Goal: Check status

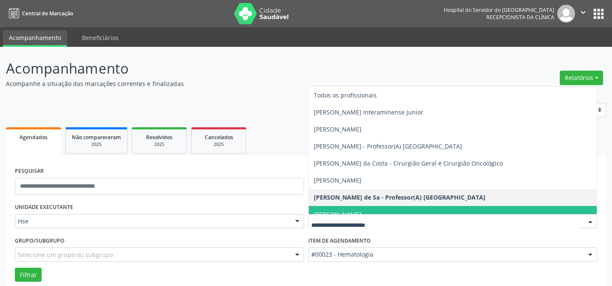
scroll to position [57, 0]
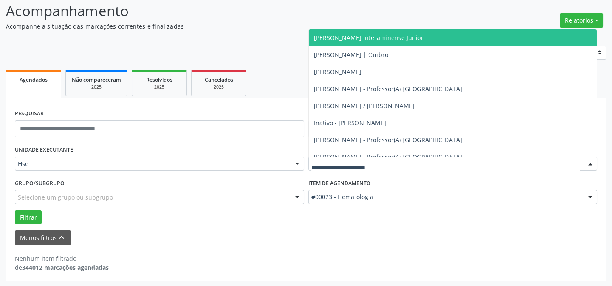
drag, startPoint x: 513, startPoint y: 14, endPoint x: 471, endPoint y: 87, distance: 83.9
click at [513, 14] on header "Acompanhamento Acompanhe a situação das marcações correntes e finalizadas Relat…" at bounding box center [306, 15] width 600 height 30
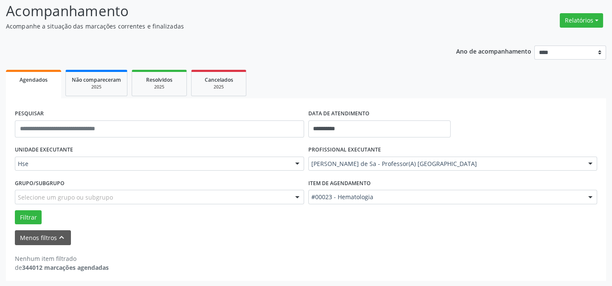
click at [470, 149] on div "PROFISSIONAL EXECUTANTE Alessandra Ferraz de Sa - Professor(A) Nassau Todos os …" at bounding box center [453, 159] width 294 height 33
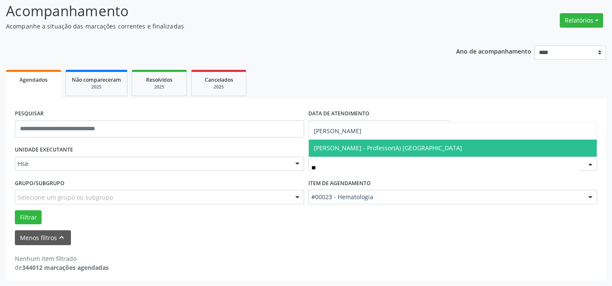
click at [377, 145] on span "Mychele Pascoaline de Miranda Silva - Professor(A) Nassau" at bounding box center [388, 148] width 148 height 8
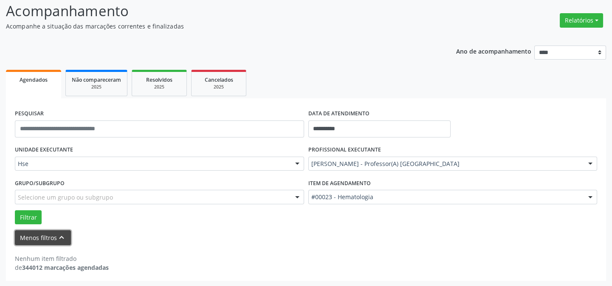
click at [39, 235] on button "Menos filtros keyboard_arrow_up" at bounding box center [43, 237] width 56 height 15
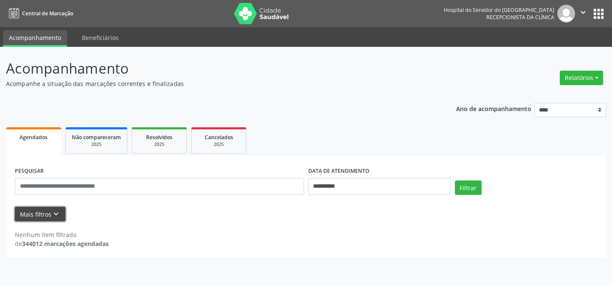
scroll to position [0, 0]
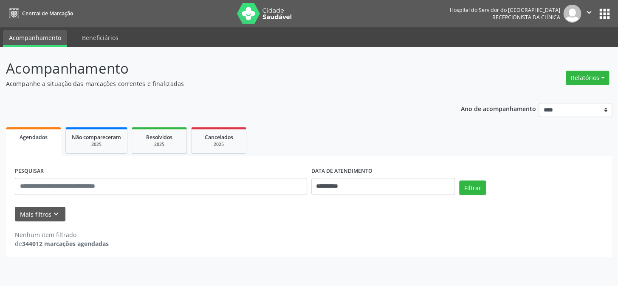
click at [39, 136] on span "Agendados" at bounding box center [34, 136] width 28 height 7
click at [41, 212] on button "Mais filtros keyboard_arrow_down" at bounding box center [40, 213] width 51 height 15
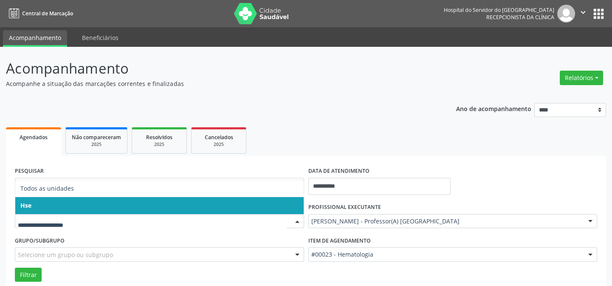
drag, startPoint x: 68, startPoint y: 207, endPoint x: 66, endPoint y: 214, distance: 7.1
click at [68, 207] on span "Hse" at bounding box center [159, 205] width 288 height 17
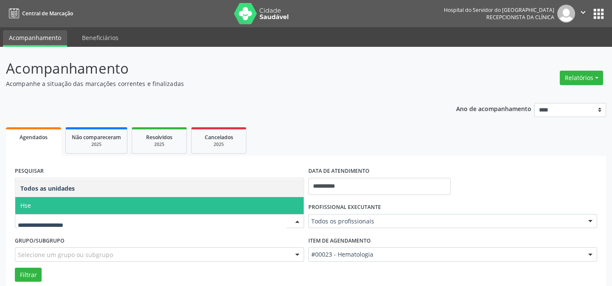
click at [61, 210] on span "Hse" at bounding box center [159, 205] width 288 height 17
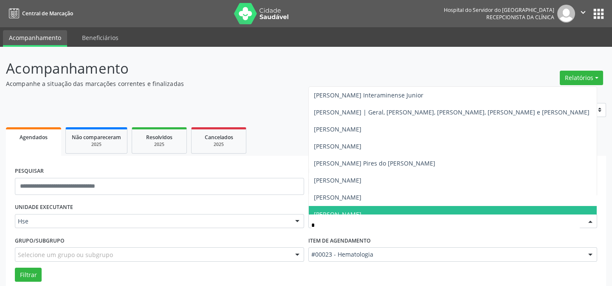
type input "**"
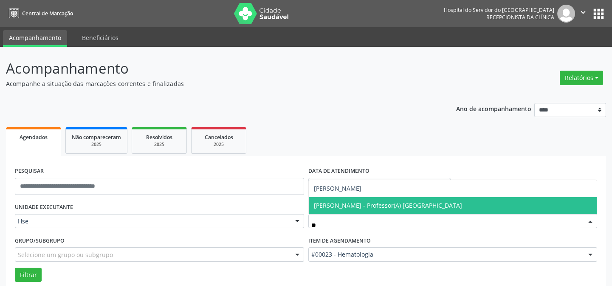
click at [368, 204] on span "Mychele Pascoaline de Miranda Silva - Professor(A) Nassau" at bounding box center [388, 205] width 148 height 8
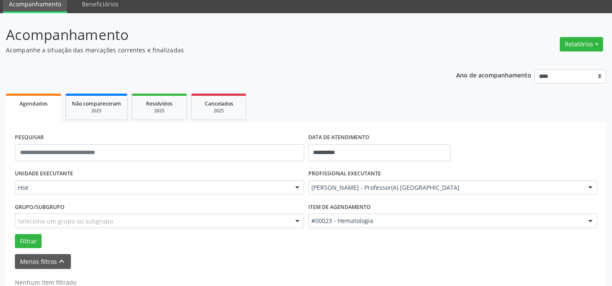
scroll to position [57, 0]
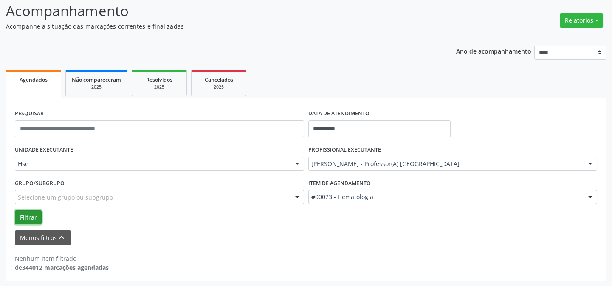
click at [34, 212] on button "Filtrar" at bounding box center [28, 217] width 27 height 14
click at [283, 256] on div "Nenhum item filtrado de 344012 marcações agendadas" at bounding box center [306, 263] width 582 height 18
drag, startPoint x: 31, startPoint y: 217, endPoint x: 44, endPoint y: 219, distance: 12.9
click at [36, 217] on button "Filtrar" at bounding box center [28, 217] width 27 height 14
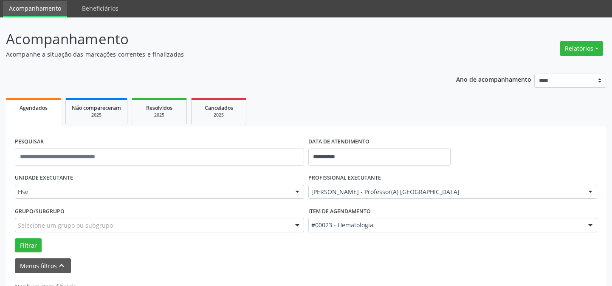
scroll to position [0, 0]
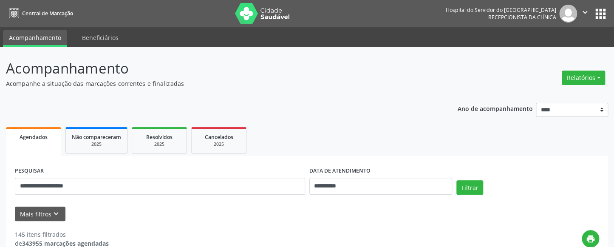
type input "**********"
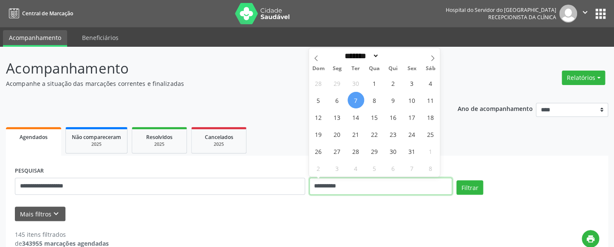
drag, startPoint x: 300, startPoint y: 187, endPoint x: 282, endPoint y: 187, distance: 18.3
click at [282, 187] on div "**********" at bounding box center [307, 182] width 588 height 36
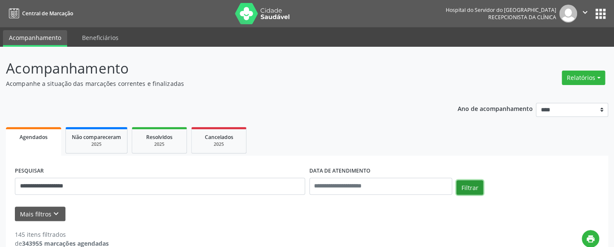
click at [467, 185] on button "Filtrar" at bounding box center [469, 187] width 27 height 14
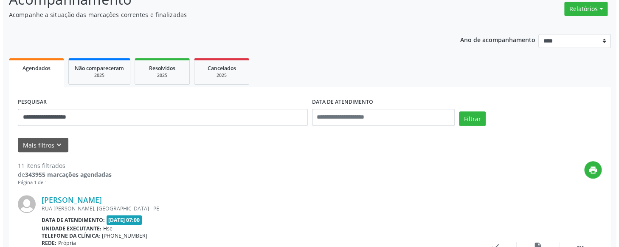
scroll to position [154, 0]
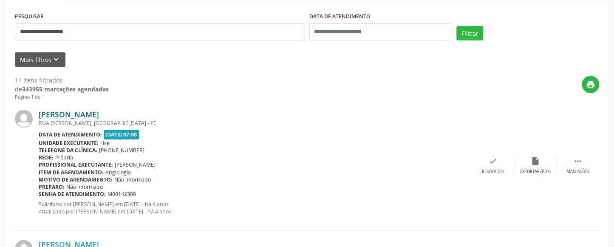
click at [92, 115] on link "Inaja Paulo da Silva" at bounding box center [69, 114] width 60 height 9
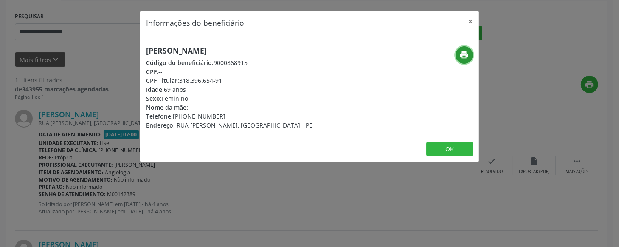
click at [463, 54] on icon "print" at bounding box center [464, 54] width 9 height 9
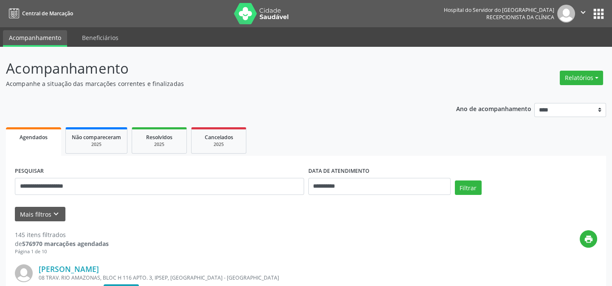
type input "**********"
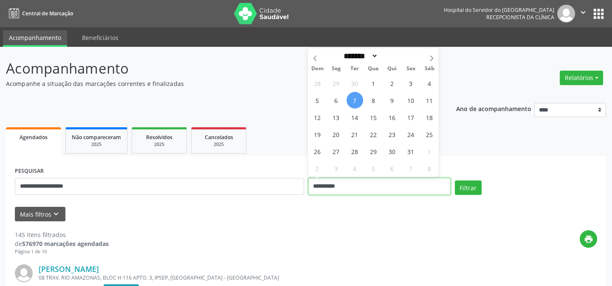
drag, startPoint x: 345, startPoint y: 183, endPoint x: 286, endPoint y: 188, distance: 59.2
click at [286, 188] on div "**********" at bounding box center [306, 182] width 587 height 36
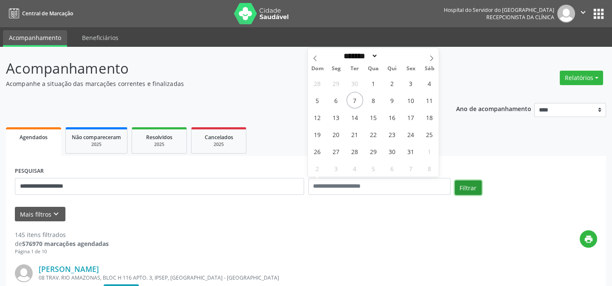
click at [470, 184] on button "Filtrar" at bounding box center [468, 187] width 27 height 14
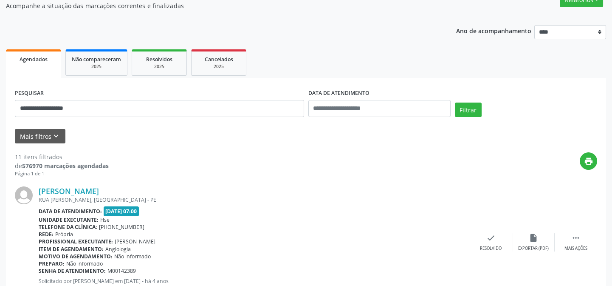
scroll to position [193, 0]
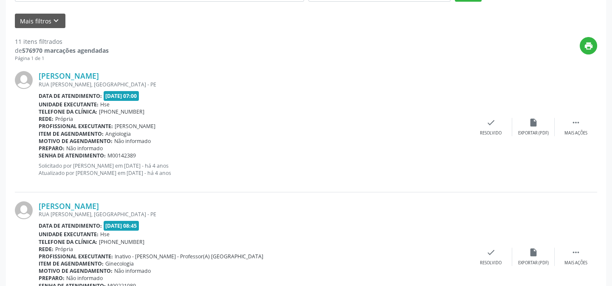
click at [124, 223] on span "24/09/2021 - 08:45" at bounding box center [122, 226] width 36 height 10
click at [89, 206] on link "Inaja Paulo da Silva" at bounding box center [69, 205] width 60 height 9
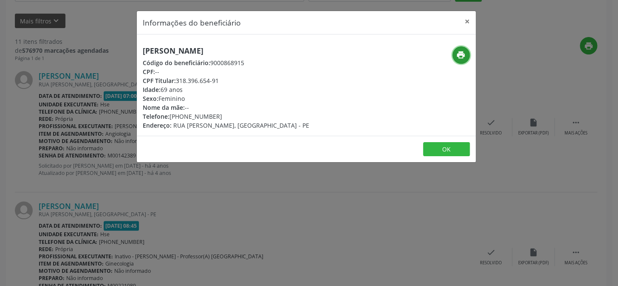
click at [457, 52] on icon "print" at bounding box center [460, 54] width 9 height 9
click at [469, 20] on button "×" at bounding box center [467, 21] width 17 height 21
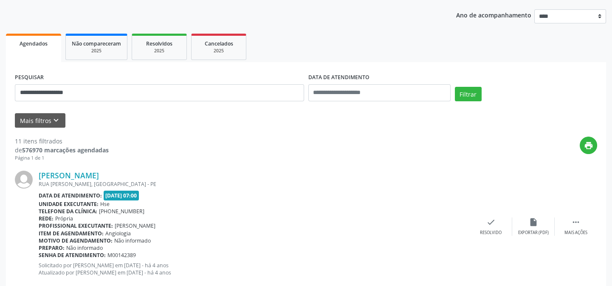
scroll to position [0, 0]
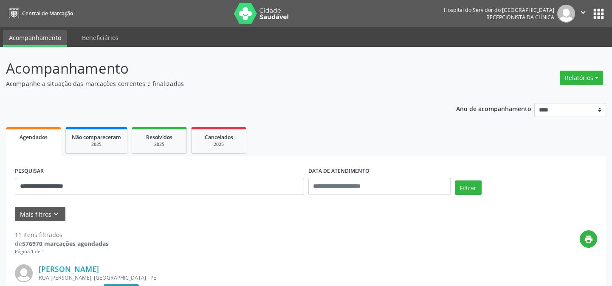
click at [43, 134] on span "Agendados" at bounding box center [34, 136] width 28 height 7
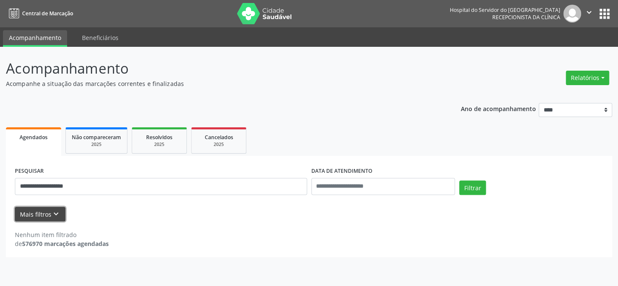
drag, startPoint x: 46, startPoint y: 211, endPoint x: 46, endPoint y: 196, distance: 14.9
click at [46, 211] on button "Mais filtros keyboard_arrow_down" at bounding box center [40, 213] width 51 height 15
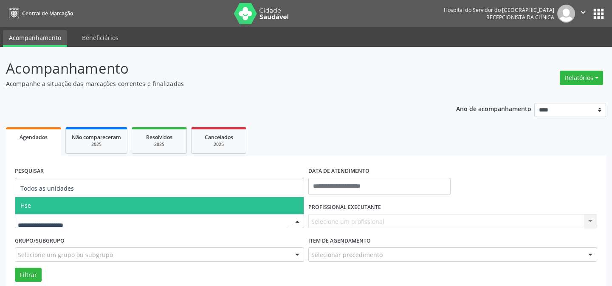
click at [49, 210] on span "Hse" at bounding box center [159, 205] width 288 height 17
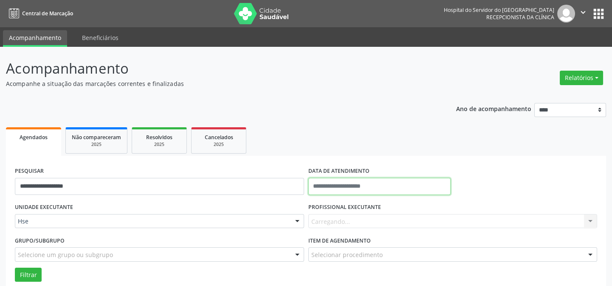
click at [356, 189] on input "text" at bounding box center [379, 186] width 142 height 17
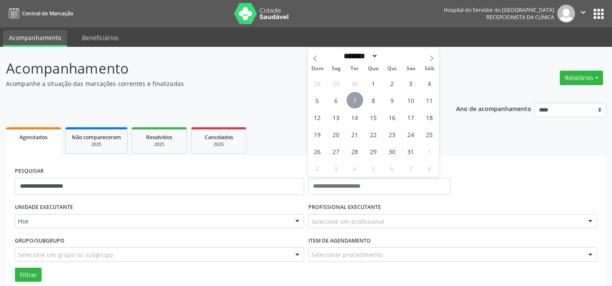
click at [355, 101] on span "7" at bounding box center [355, 100] width 17 height 17
type input "**********"
click at [355, 101] on span "7" at bounding box center [355, 100] width 17 height 17
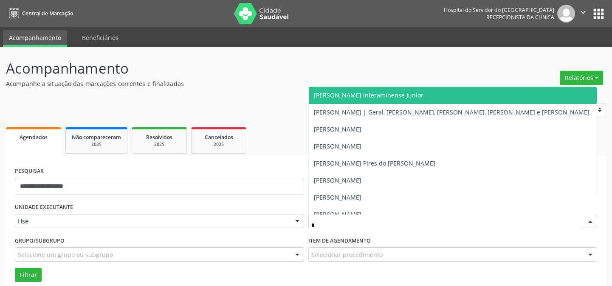
type input "**"
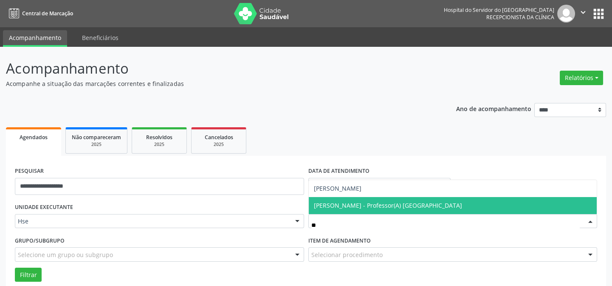
click at [339, 201] on span "Mychele Pascoaline de Miranda Silva - Professor(A) Nassau" at bounding box center [388, 205] width 148 height 8
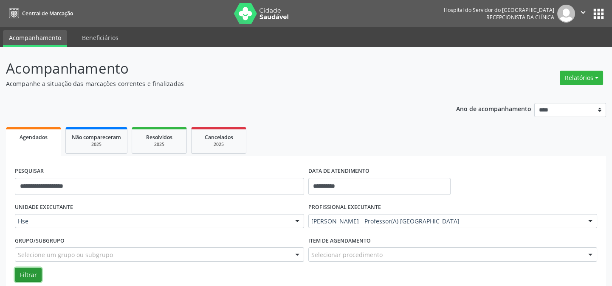
click at [28, 274] on button "Filtrar" at bounding box center [28, 274] width 27 height 14
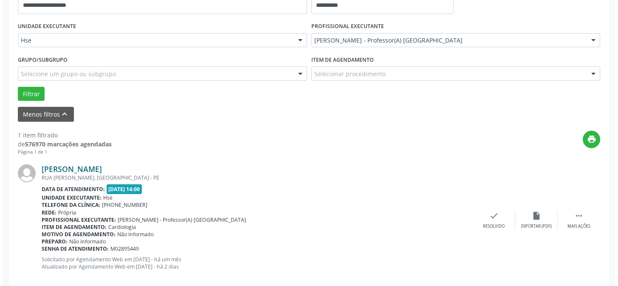
scroll to position [194, 0]
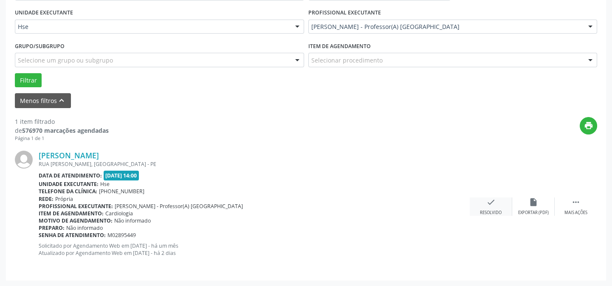
click at [491, 203] on icon "check" at bounding box center [490, 201] width 9 height 9
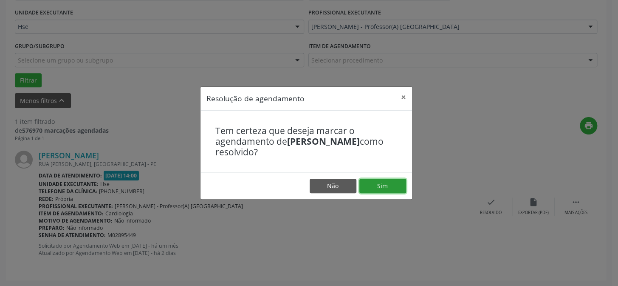
click at [379, 182] on button "Sim" at bounding box center [382, 185] width 47 height 14
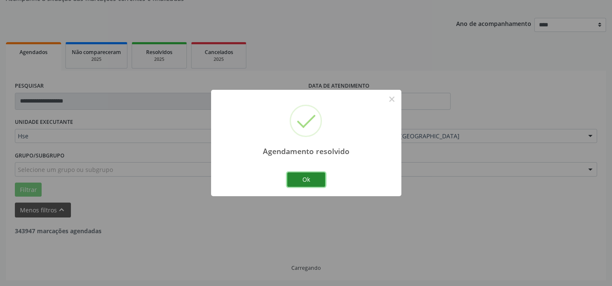
click at [319, 176] on button "Ok" at bounding box center [306, 179] width 38 height 14
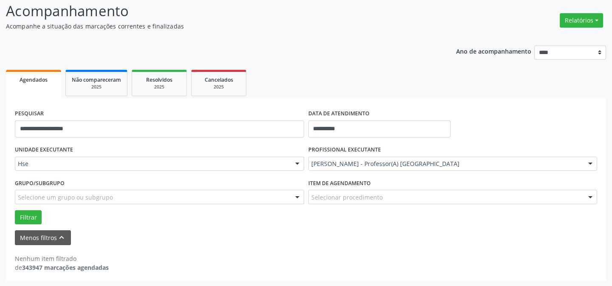
click at [221, 230] on div "Menos filtros keyboard_arrow_up" at bounding box center [306, 237] width 587 height 15
click at [39, 211] on button "Filtrar" at bounding box center [28, 217] width 27 height 14
drag, startPoint x: 22, startPoint y: 214, endPoint x: 41, endPoint y: 211, distance: 19.3
click at [22, 213] on button "Filtrar" at bounding box center [28, 217] width 27 height 14
click at [26, 215] on button "Filtrar" at bounding box center [28, 217] width 27 height 14
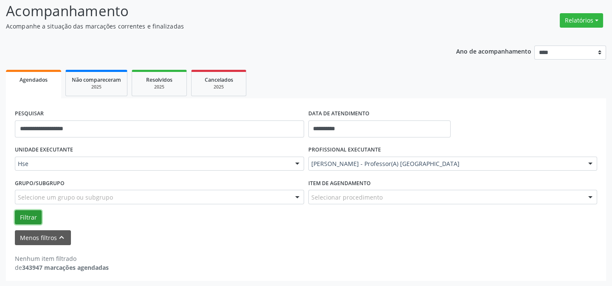
click at [29, 212] on button "Filtrar" at bounding box center [28, 217] width 27 height 14
